Goal: Information Seeking & Learning: Learn about a topic

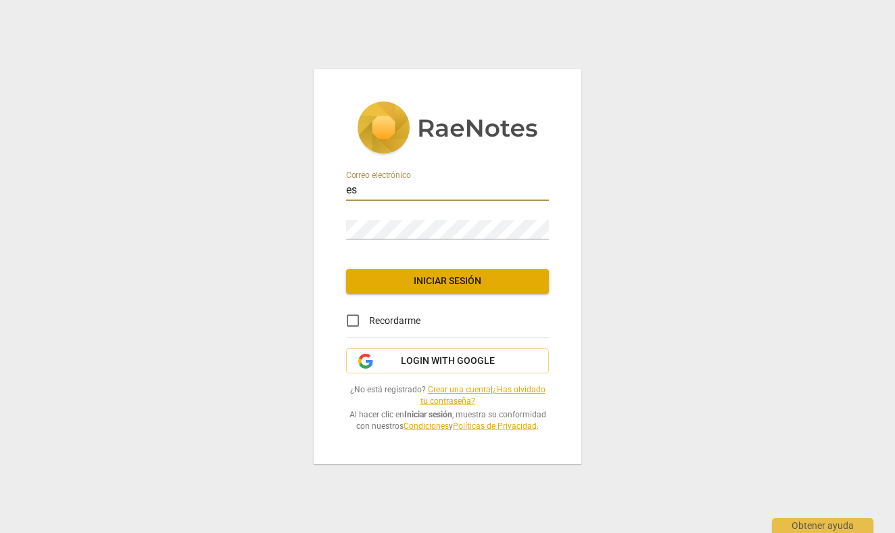
type input "e"
type input "[EMAIL_ADDRESS][DOMAIN_NAME]"
click at [522, 389] on link "¿Has olvidado tu contraseña?" at bounding box center [482, 395] width 125 height 21
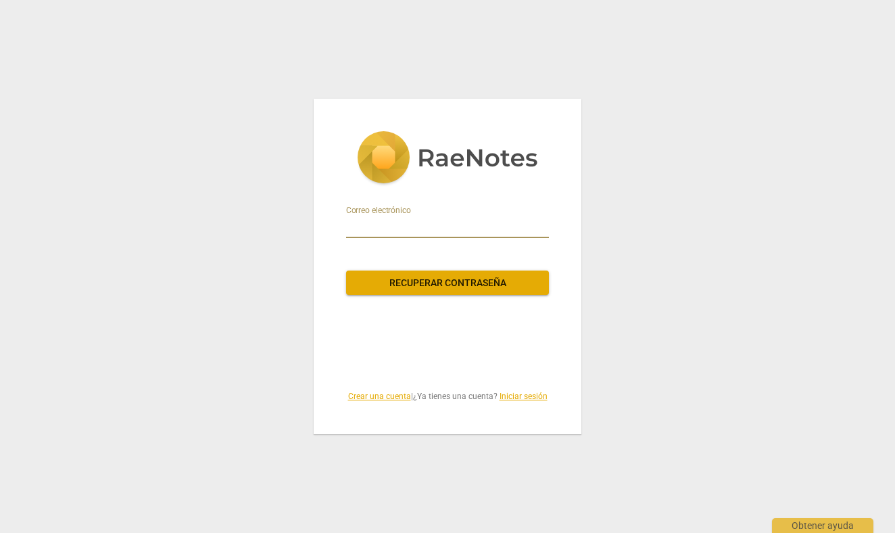
click at [365, 223] on input "email" at bounding box center [447, 227] width 203 height 22
type input "[EMAIL_ADDRESS][DOMAIN_NAME]"
click at [430, 282] on span "Recuperar contraseña" at bounding box center [447, 283] width 181 height 14
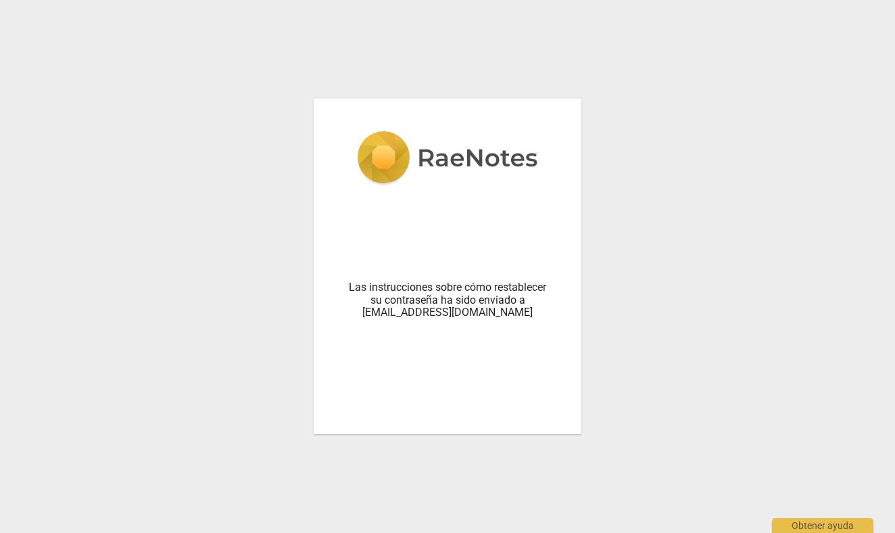
click at [443, 157] on img at bounding box center [447, 158] width 181 height 55
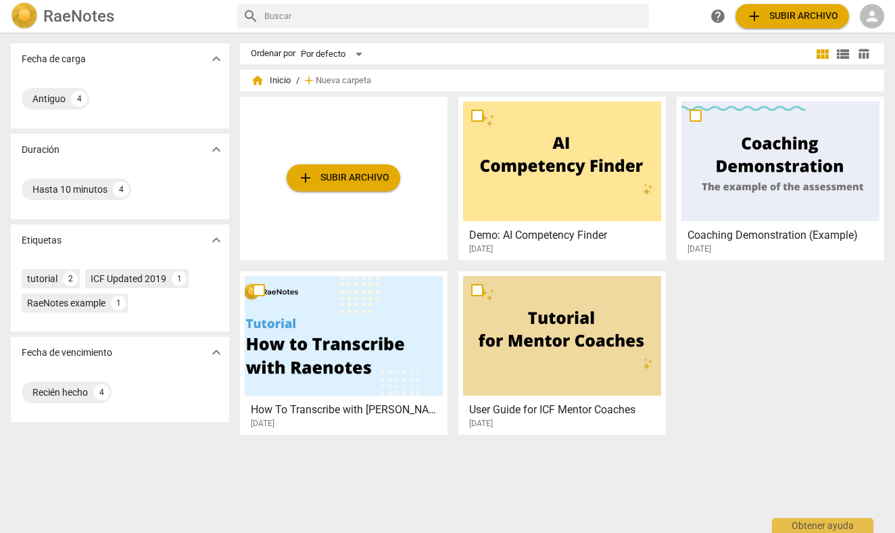
click at [795, 14] on span "add Subir archivo" at bounding box center [792, 16] width 92 height 16
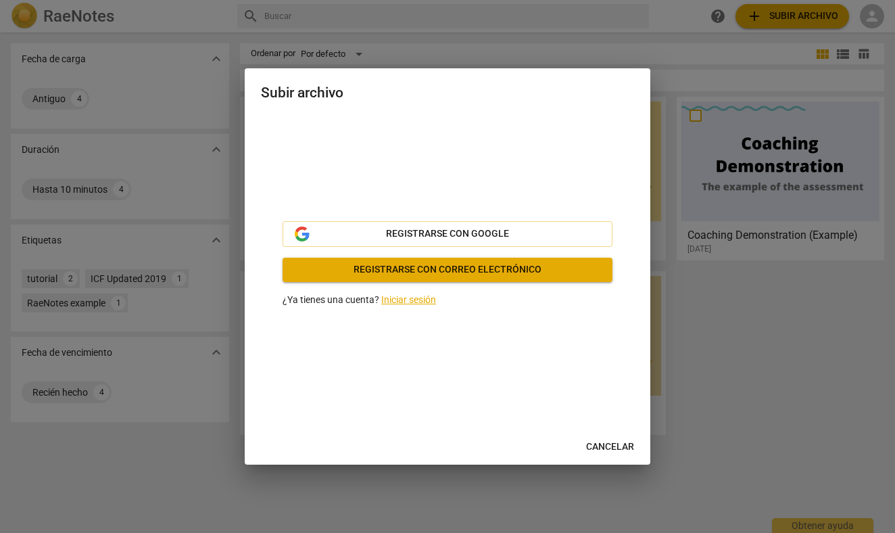
click at [453, 270] on span "Registrarse con correo electrónico" at bounding box center [447, 270] width 308 height 14
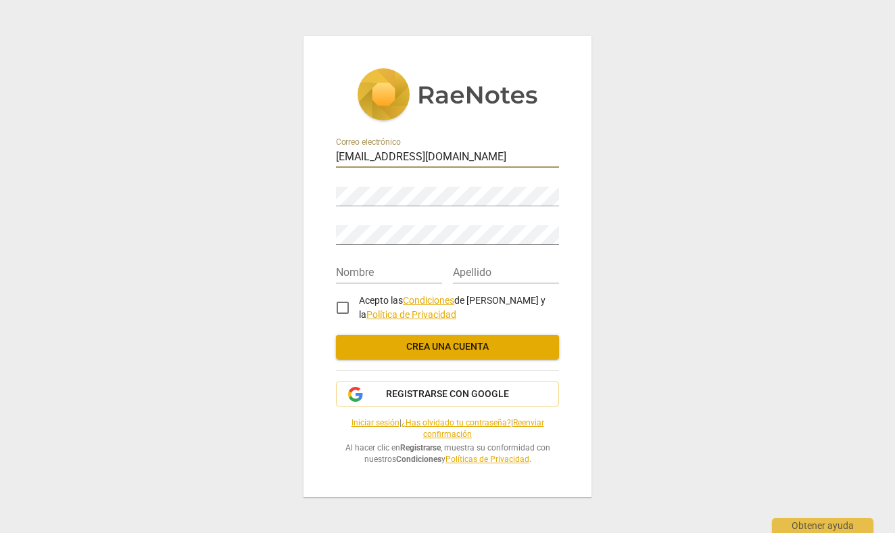
type input "[EMAIL_ADDRESS][DOMAIN_NAME]"
type input "[PERSON_NAME]"
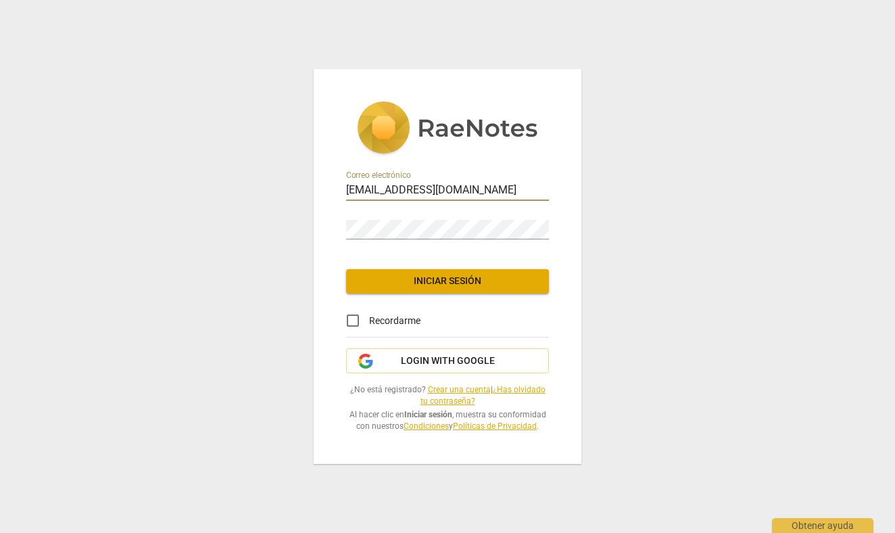
type input "[EMAIL_ADDRESS][DOMAIN_NAME]"
click at [448, 274] on button "Iniciar sesión" at bounding box center [447, 281] width 203 height 24
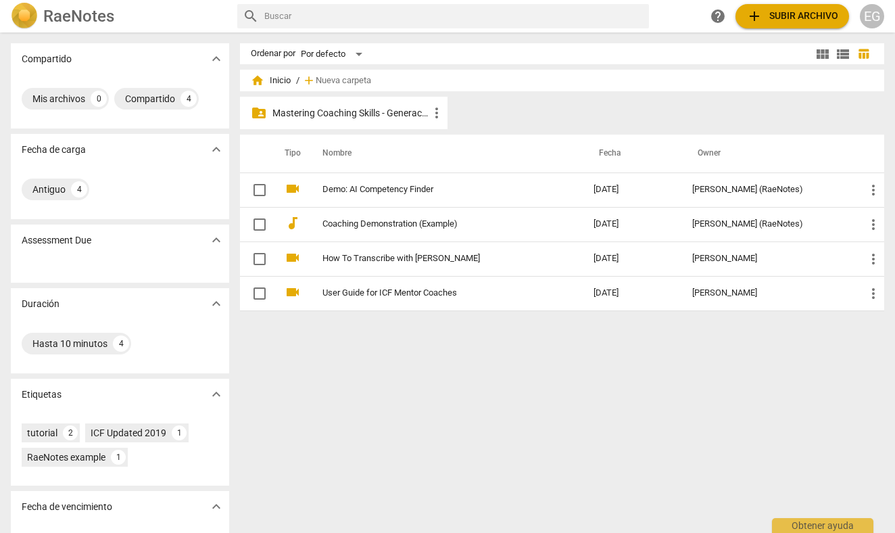
click at [340, 108] on p "Mastering Coaching Skills - Generación 32" at bounding box center [350, 113] width 156 height 14
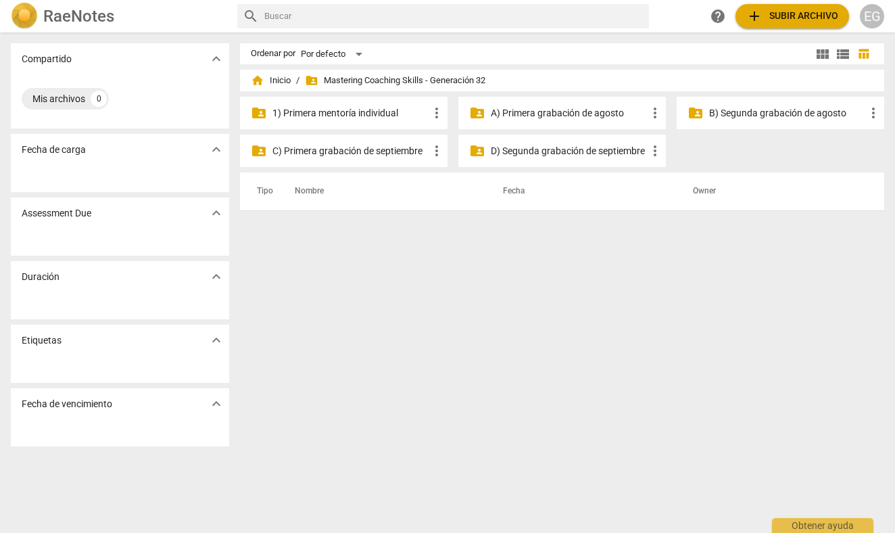
click at [533, 114] on p "A) Primera grabación de agosto" at bounding box center [569, 113] width 156 height 14
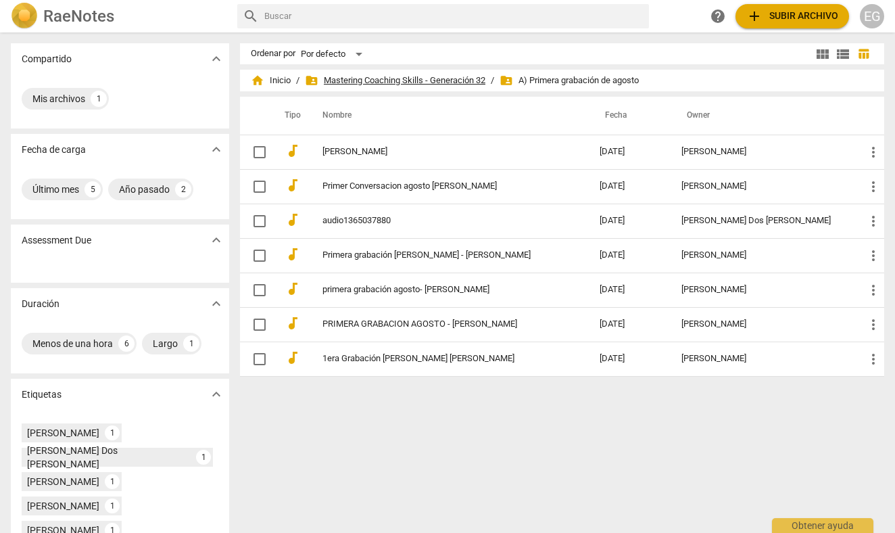
click at [432, 77] on span "folder_shared Mastering Coaching Skills - Generación 32" at bounding box center [395, 81] width 180 height 14
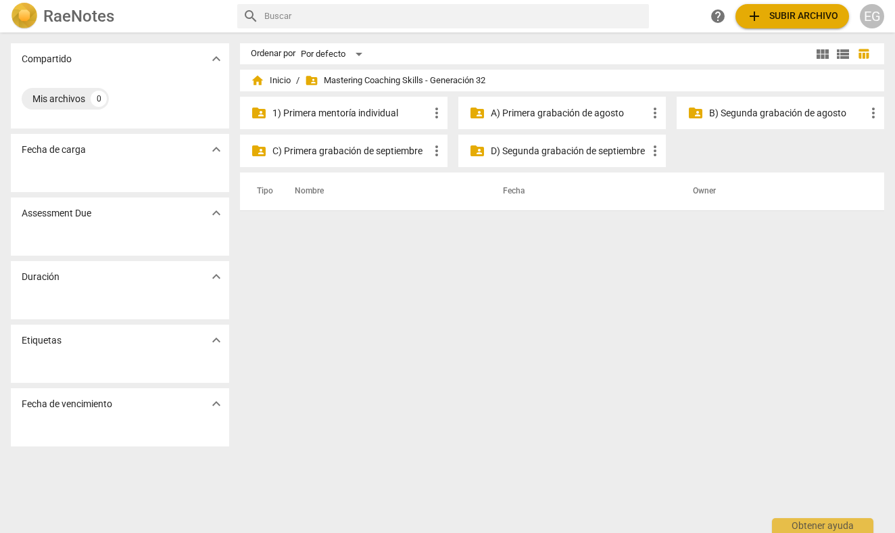
click at [771, 108] on p "B) Segunda grabación de agosto" at bounding box center [787, 113] width 156 height 14
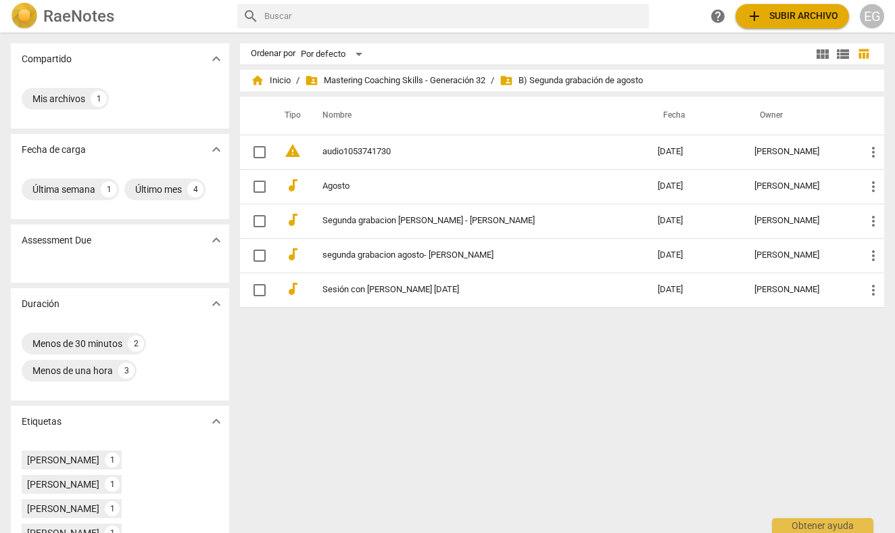
click at [870, 16] on div "EG" at bounding box center [872, 16] width 24 height 24
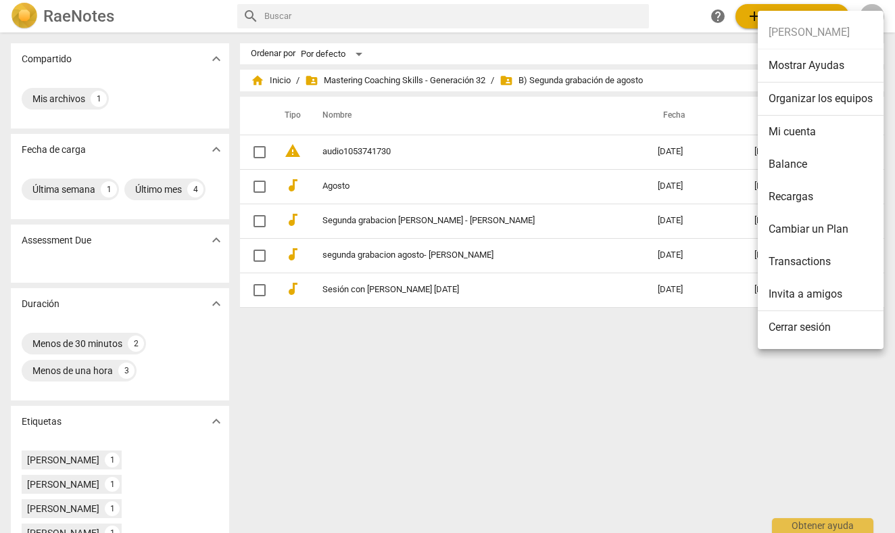
click at [792, 326] on li "Cerrar sesión" at bounding box center [821, 327] width 126 height 32
